Goal: Task Accomplishment & Management: Manage account settings

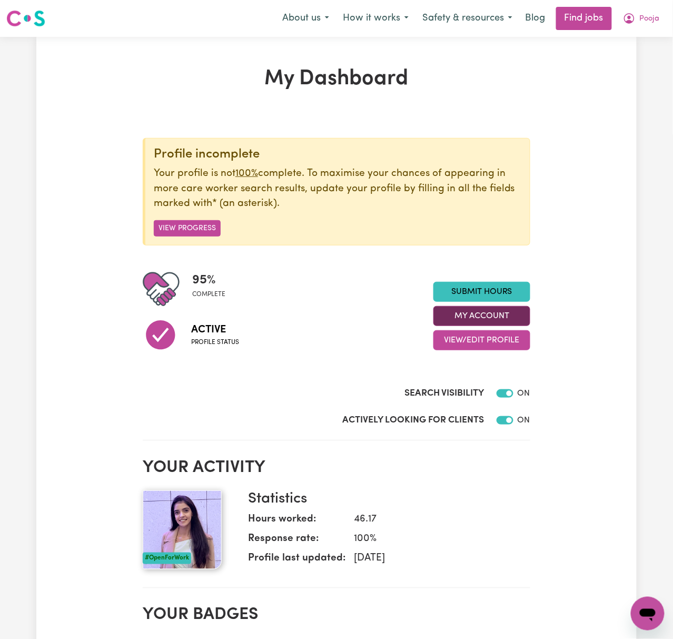
click at [505, 314] on button "My Account" at bounding box center [482, 316] width 97 height 20
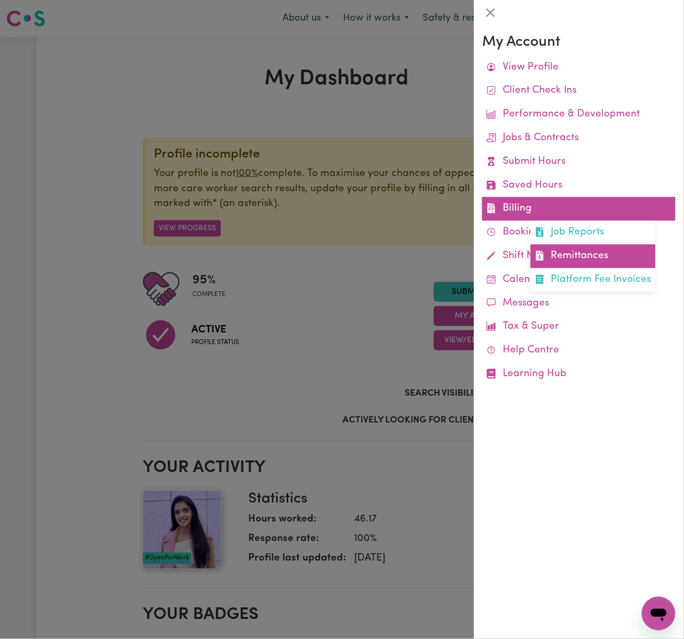
click at [626, 253] on link "Remittances" at bounding box center [593, 256] width 125 height 24
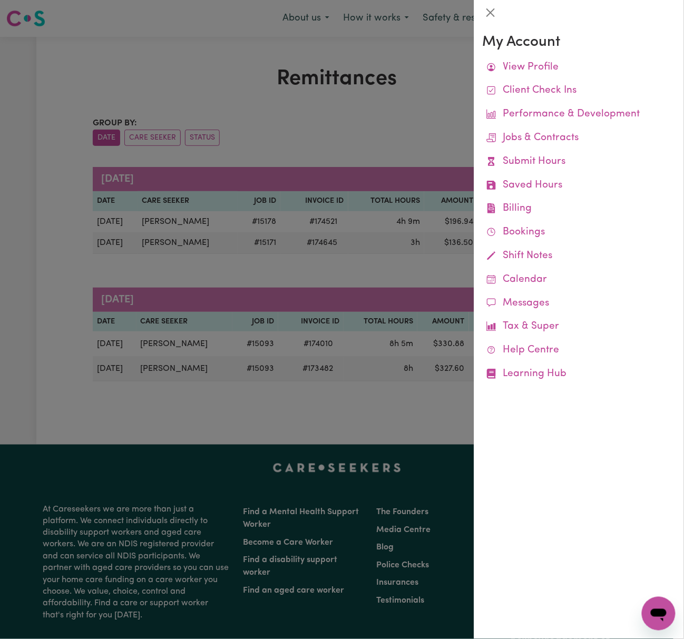
click at [381, 125] on div at bounding box center [342, 319] width 684 height 639
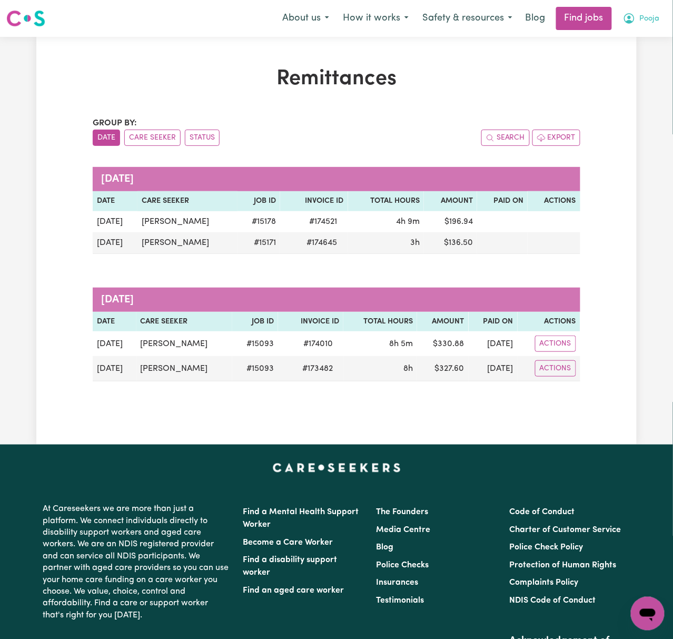
click at [660, 7] on button "Pooja" at bounding box center [641, 18] width 51 height 22
click at [648, 72] on link "Logout" at bounding box center [624, 81] width 83 height 20
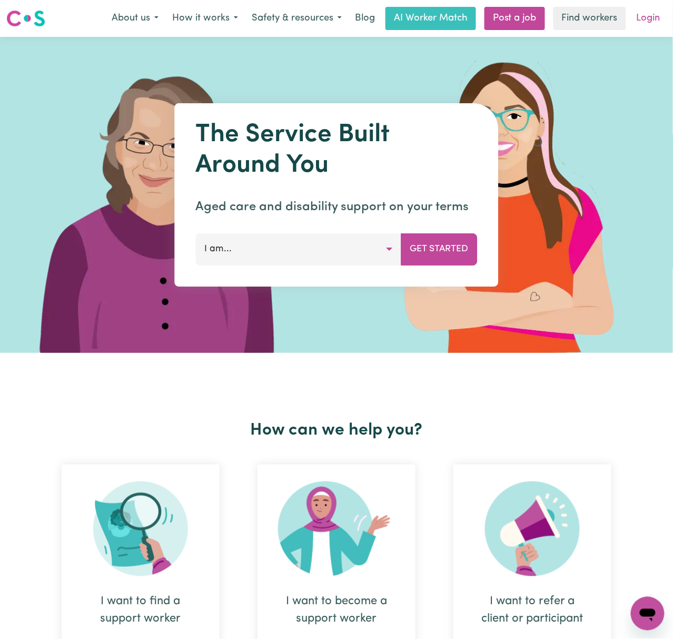
click at [660, 15] on link "Login" at bounding box center [649, 18] width 36 height 23
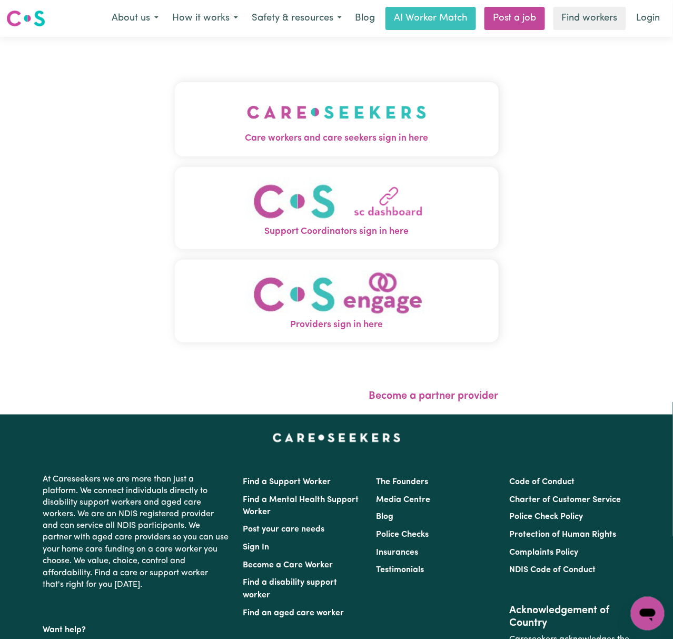
click at [289, 125] on img "Care workers and care seekers sign in here" at bounding box center [337, 112] width 180 height 39
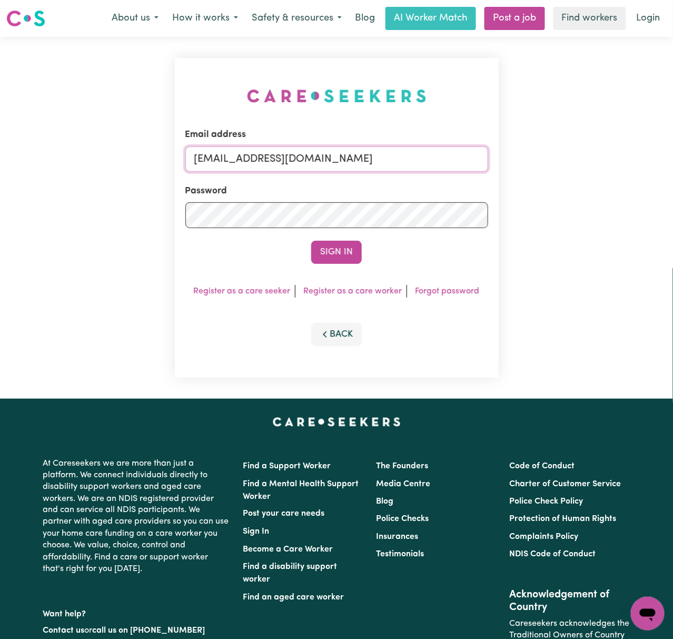
click at [298, 156] on input "[EMAIL_ADDRESS][DOMAIN_NAME]" at bounding box center [336, 158] width 303 height 25
drag, startPoint x: 252, startPoint y: 154, endPoint x: 513, endPoint y: 161, distance: 261.4
click at [513, 161] on div "Email address [EMAIL_ADDRESS][DOMAIN_NAME] Password Sign In Register as a care …" at bounding box center [336, 218] width 673 height 362
type input "superuser~[EMAIL_ADDRESS][DOMAIN_NAME]"
click at [311, 241] on button "Sign In" at bounding box center [336, 252] width 51 height 23
